Goal: Navigation & Orientation: Find specific page/section

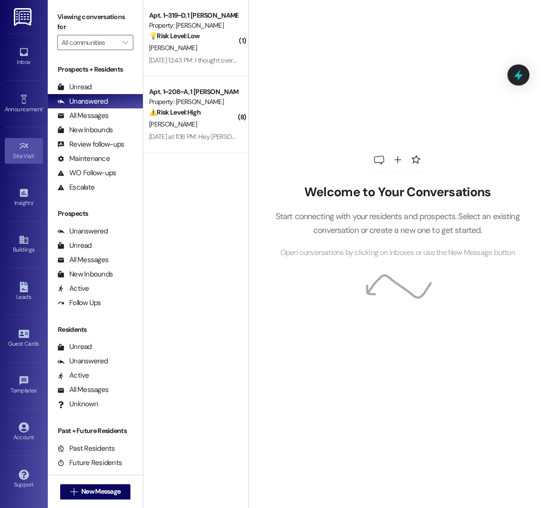
click at [21, 143] on icon at bounding box center [23, 146] width 9 height 6
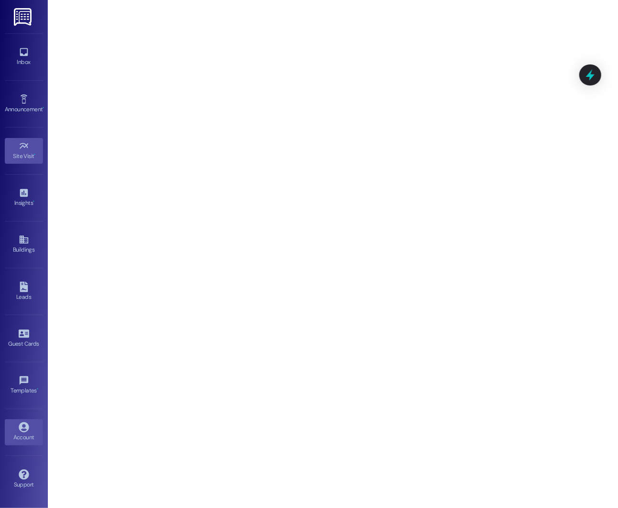
click at [28, 441] on link "Account" at bounding box center [24, 433] width 38 height 26
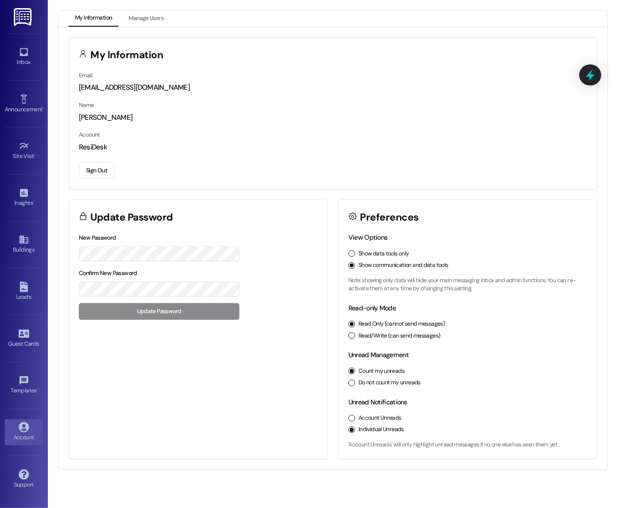
click at [352, 254] on button "Show data tools only" at bounding box center [351, 253] width 7 height 7
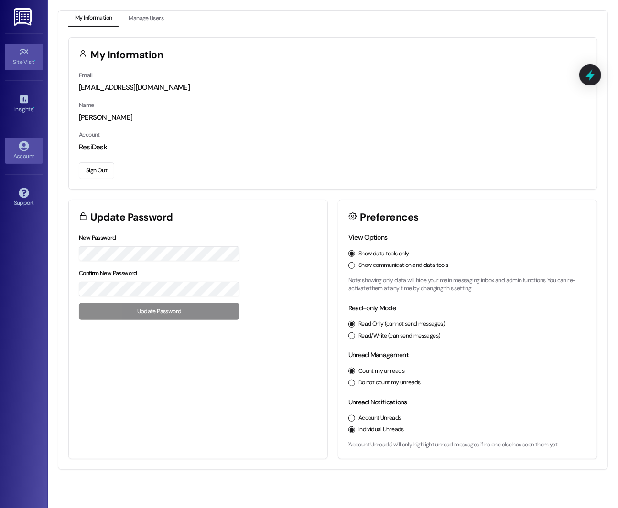
click at [16, 65] on div "Site Visit •" at bounding box center [24, 62] width 48 height 10
